Goal: Task Accomplishment & Management: Complete application form

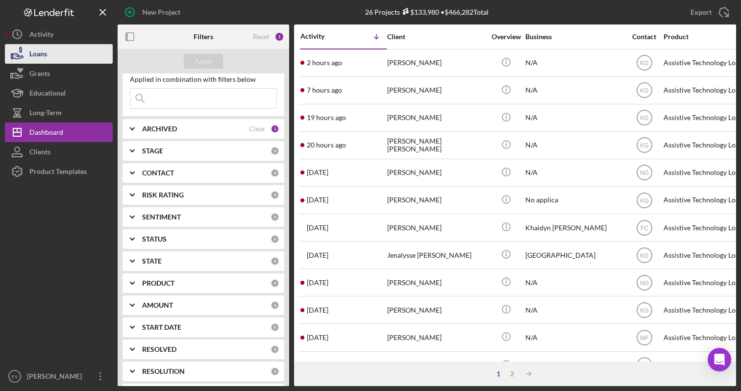
click at [68, 57] on button "Loans" at bounding box center [59, 54] width 108 height 20
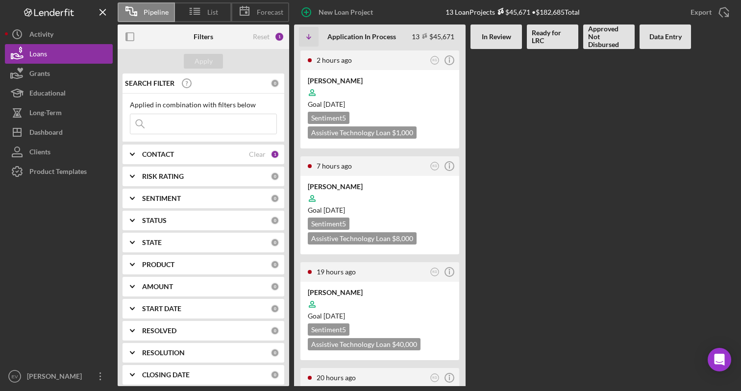
click at [216, 158] on div "CONTACT" at bounding box center [195, 154] width 107 height 8
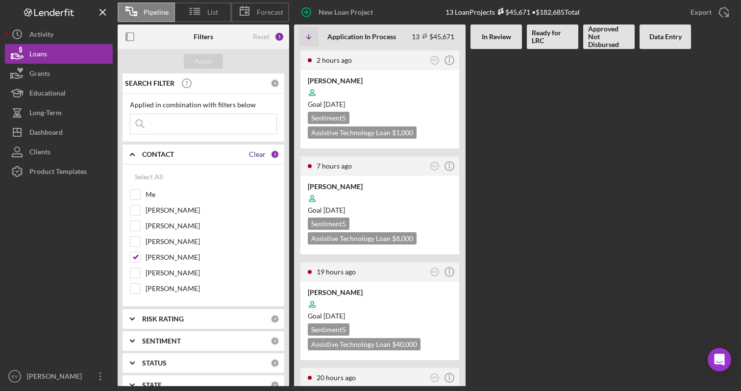
click at [258, 156] on div "Clear" at bounding box center [257, 154] width 17 height 8
checkbox input "false"
click at [136, 152] on icon "Icon/Expander" at bounding box center [132, 154] width 24 height 24
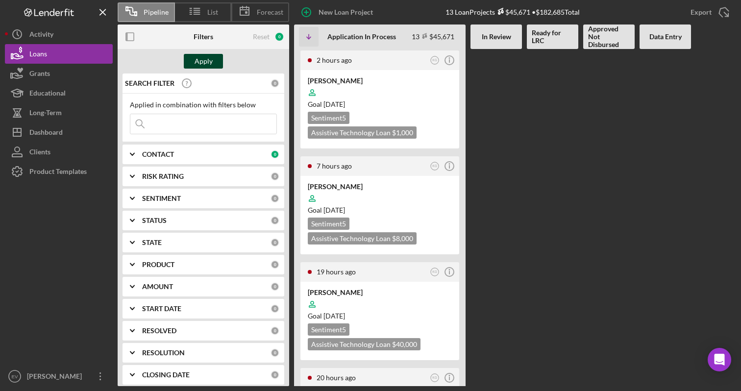
click at [203, 62] on div "Apply" at bounding box center [203, 61] width 18 height 15
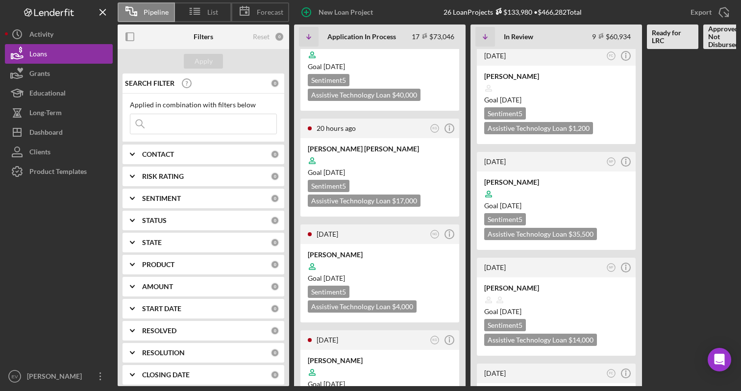
scroll to position [241, 0]
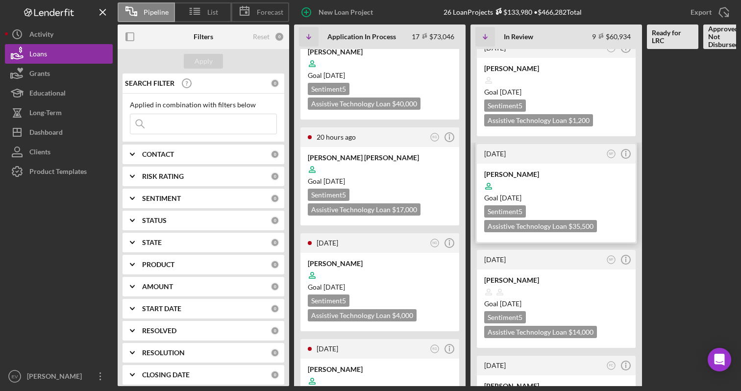
click at [532, 177] on div at bounding box center [556, 186] width 144 height 19
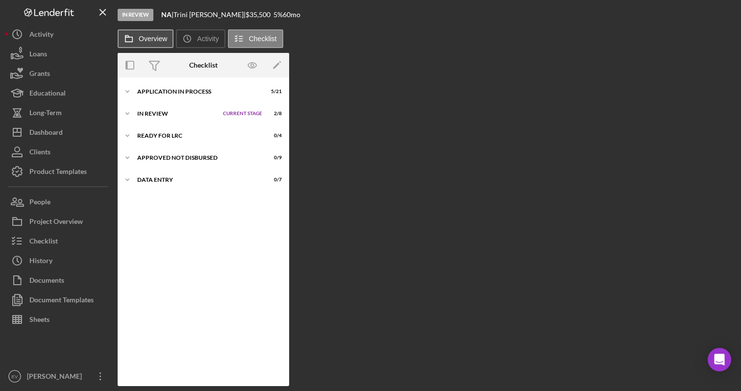
click at [144, 40] on label "Overview" at bounding box center [153, 39] width 28 height 8
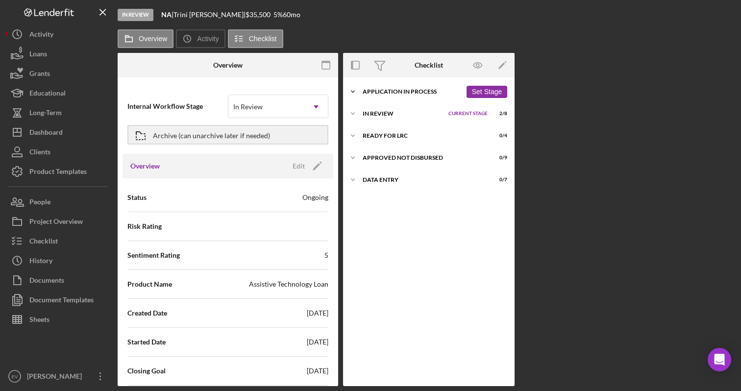
click at [363, 86] on div "Icon/Expander Application In Process 5 / 21 Set Stage" at bounding box center [428, 92] width 171 height 20
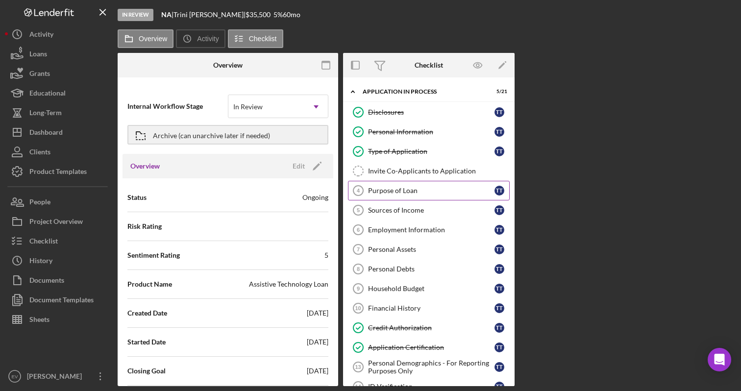
click at [409, 189] on div "Purpose of Loan" at bounding box center [431, 191] width 126 height 8
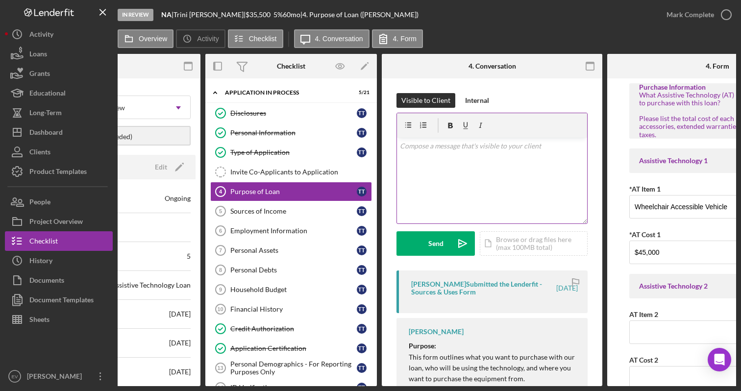
scroll to position [0, 120]
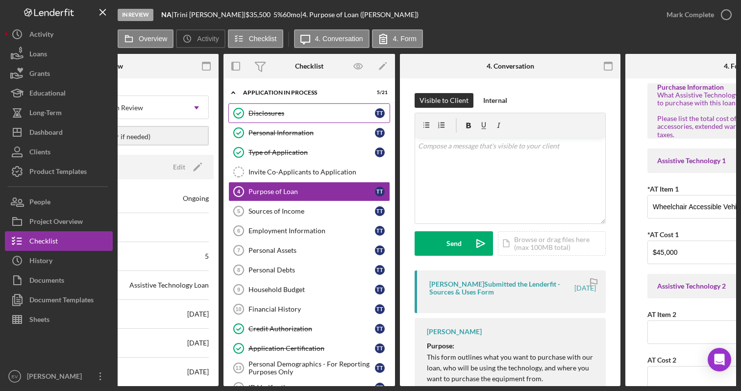
click at [306, 115] on div "Disclosures" at bounding box center [311, 113] width 126 height 8
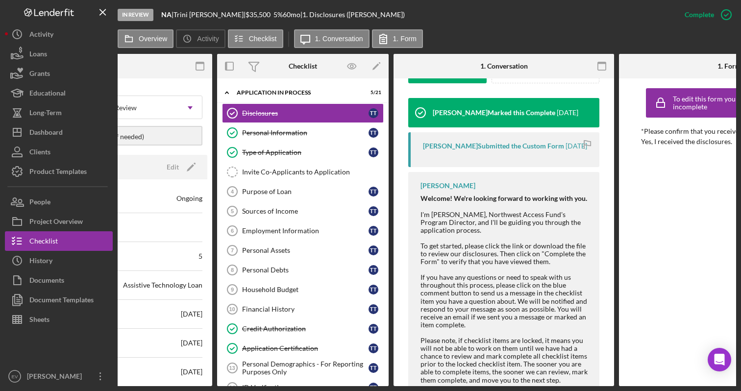
scroll to position [313, 0]
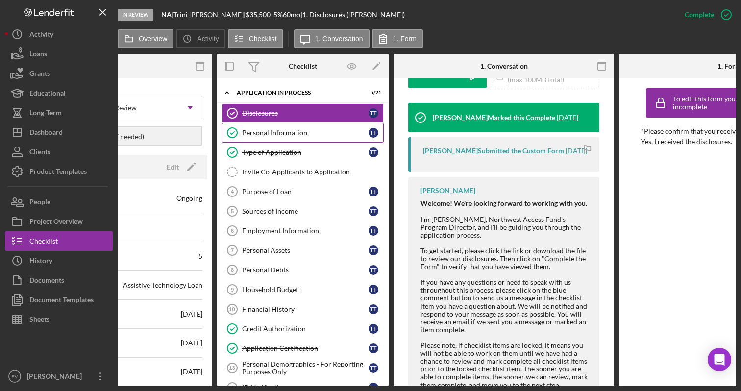
click at [319, 136] on div "Personal Information" at bounding box center [305, 133] width 126 height 8
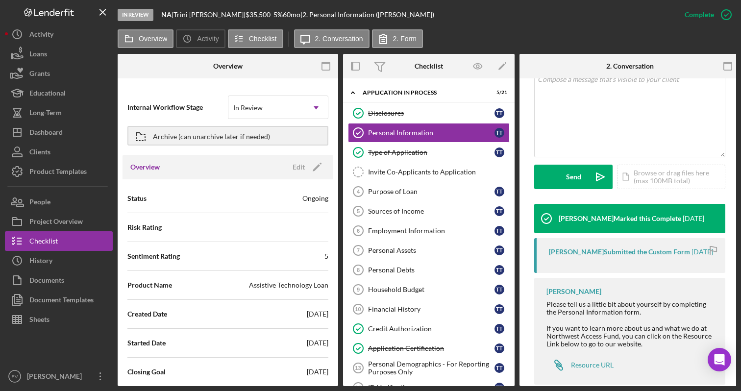
scroll to position [233, 0]
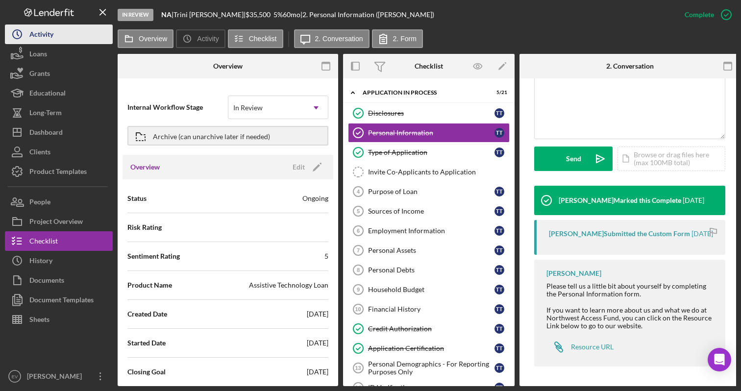
click at [51, 42] on div "Activity" at bounding box center [41, 35] width 24 height 22
